Goal: Information Seeking & Learning: Learn about a topic

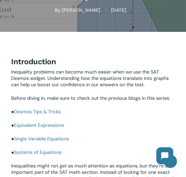
scroll to position [80, 0]
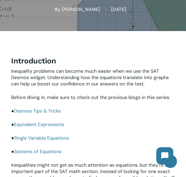
click at [41, 110] on link "Desmos Tips & Tricks" at bounding box center [37, 111] width 47 height 6
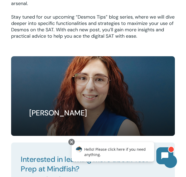
scroll to position [1589, 0]
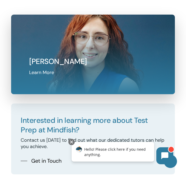
click at [144, 46] on link at bounding box center [92, 54] width 163 height 79
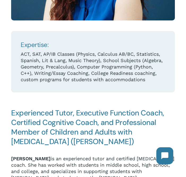
scroll to position [182, 0]
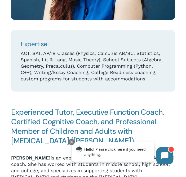
click at [107, 131] on h4 "Experienced Tutor, Executive Function Coach, Certified Cognitive Coach, and Pro…" at bounding box center [93, 126] width 164 height 38
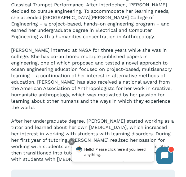
scroll to position [432, 0]
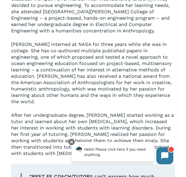
click html "Hello! Please click here if you need anything."
click at [169, 158] on button at bounding box center [164, 155] width 17 height 17
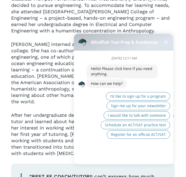
click at [165, 43] on button at bounding box center [166, 42] width 6 height 6
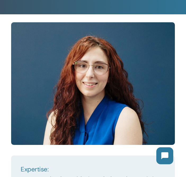
scroll to position [0, 0]
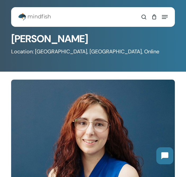
click at [41, 36] on h1 "[PERSON_NAME]" at bounding box center [93, 39] width 164 height 12
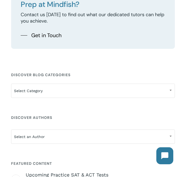
scroll to position [1728, 0]
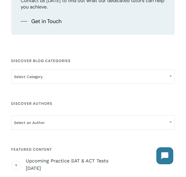
click at [66, 78] on div "**********" at bounding box center [93, 147] width 164 height 182
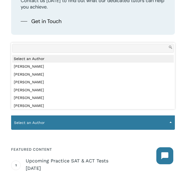
click at [60, 117] on span "Select an Author" at bounding box center [92, 122] width 163 height 11
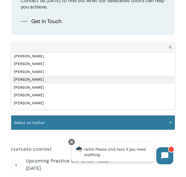
scroll to position [19, 0]
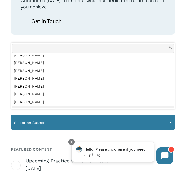
click at [58, 117] on span "Select an Author" at bounding box center [92, 122] width 163 height 11
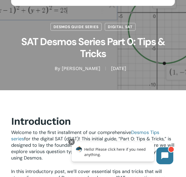
scroll to position [0, 0]
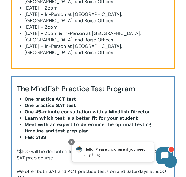
scroll to position [454, 0]
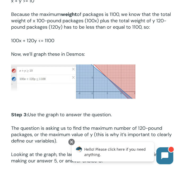
scroll to position [1427, 0]
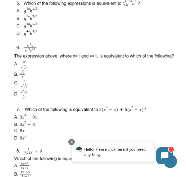
scroll to position [2232, 0]
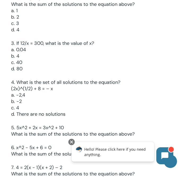
scroll to position [1077, 0]
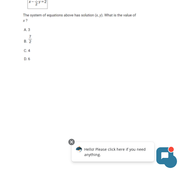
scroll to position [566, 0]
